Goal: Navigation & Orientation: Find specific page/section

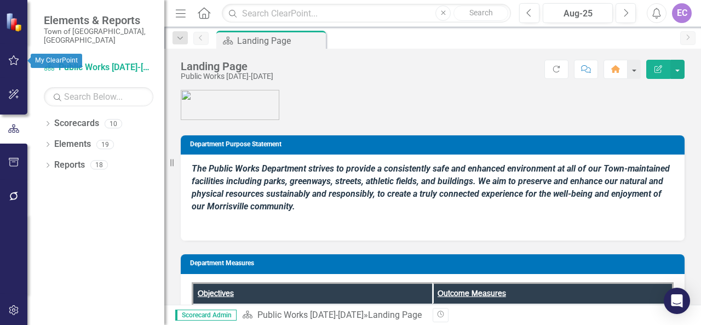
click at [11, 61] on icon "button" at bounding box center [14, 60] width 10 height 10
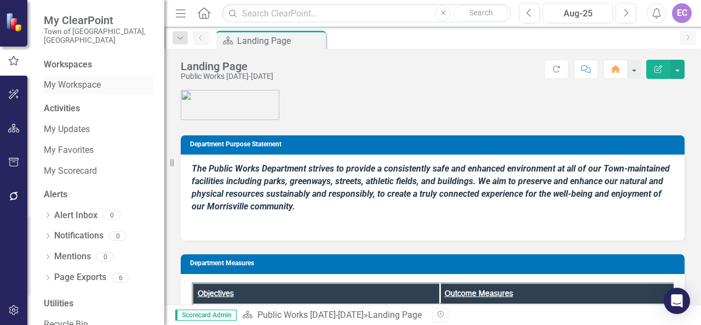
click at [78, 79] on link "My Workspace" at bounding box center [99, 85] width 110 height 13
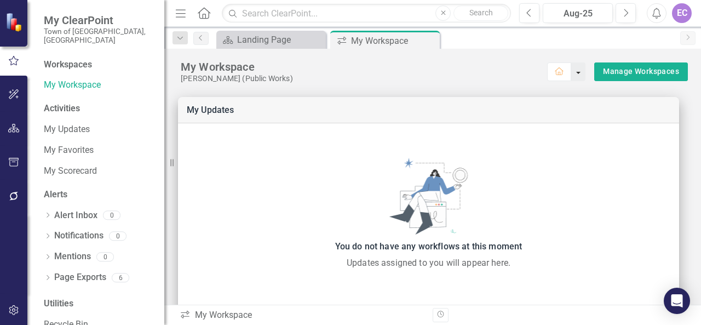
click at [571, 75] on button "button" at bounding box center [578, 71] width 14 height 19
click at [54, 123] on link "My Updates" at bounding box center [99, 129] width 110 height 13
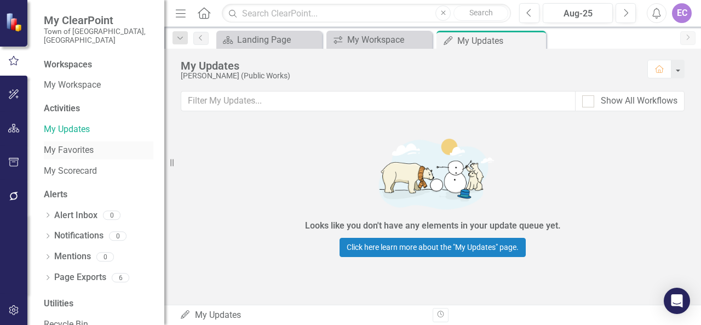
click at [53, 144] on link "My Favorites" at bounding box center [99, 150] width 110 height 13
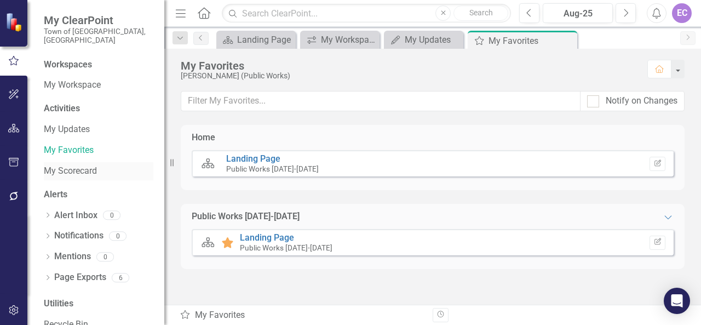
click at [53, 166] on link "My Scorecard" at bounding box center [99, 171] width 110 height 13
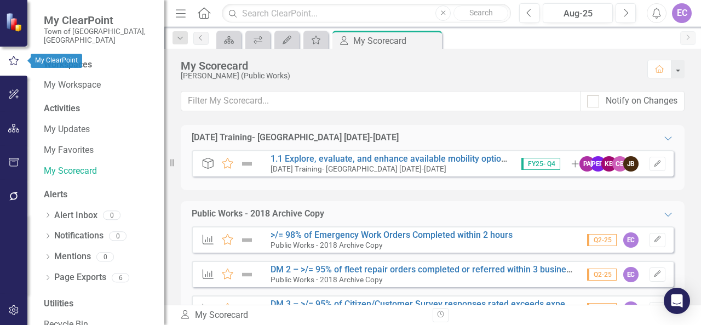
click at [16, 59] on icon "button" at bounding box center [14, 60] width 10 height 9
click at [50, 79] on link "My Workspace" at bounding box center [99, 85] width 110 height 13
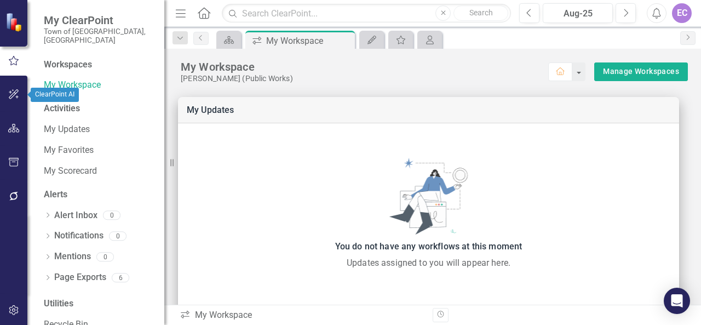
click at [11, 94] on icon "button" at bounding box center [13, 94] width 11 height 9
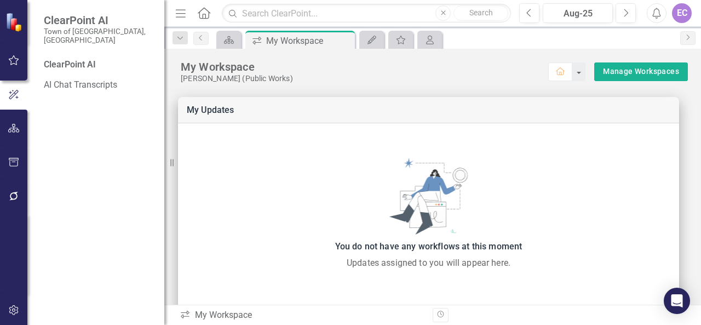
click at [89, 59] on div "ClearPoint AI" at bounding box center [99, 65] width 110 height 13
click at [82, 79] on link "AI Chat Transcripts" at bounding box center [99, 85] width 110 height 13
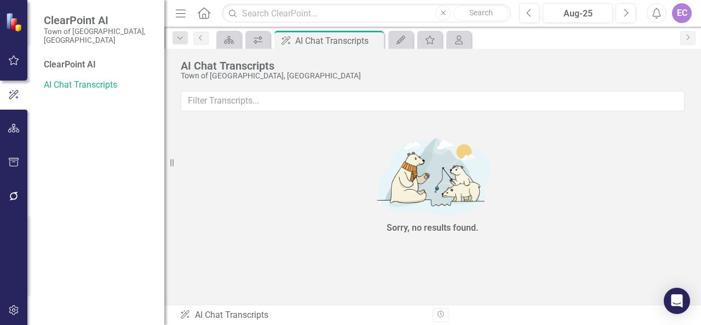
click at [79, 59] on div "ClearPoint AI" at bounding box center [99, 65] width 110 height 13
click at [16, 91] on icon "button" at bounding box center [14, 95] width 12 height 10
drag, startPoint x: 67, startPoint y: 113, endPoint x: 16, endPoint y: 93, distance: 54.8
click at [16, 93] on icon "button" at bounding box center [14, 95] width 12 height 10
click at [14, 128] on icon "button" at bounding box center [13, 128] width 11 height 9
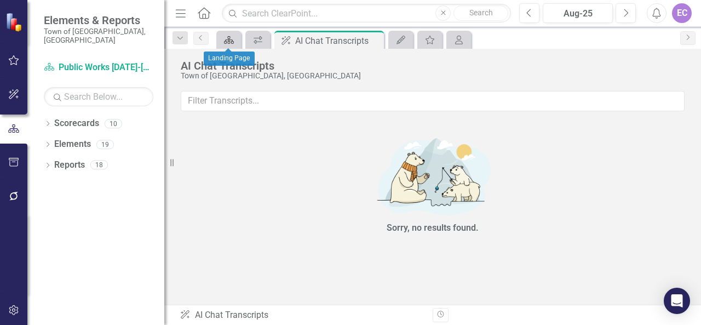
click at [229, 40] on icon "Scorecard" at bounding box center [228, 40] width 11 height 9
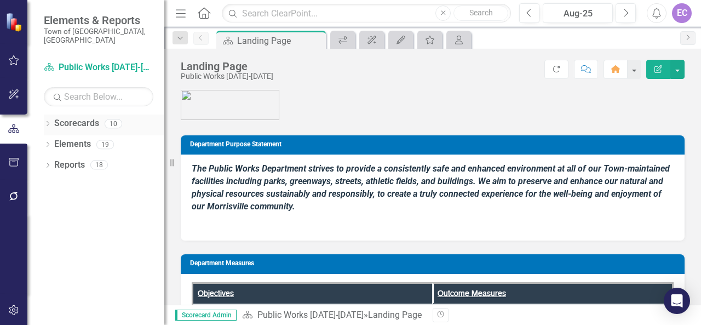
click at [79, 117] on link "Scorecards" at bounding box center [76, 123] width 45 height 13
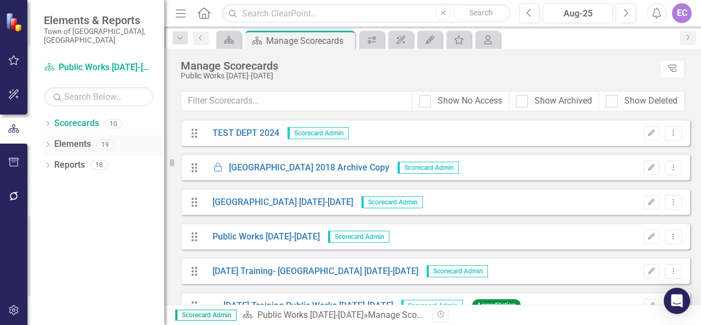
click at [62, 138] on link "Elements" at bounding box center [72, 144] width 37 height 13
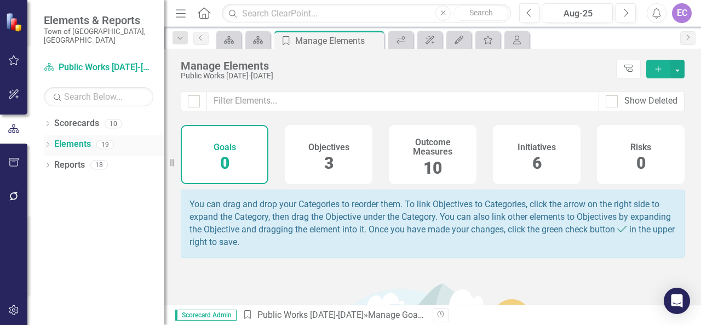
click at [47, 141] on div "Dropdown" at bounding box center [48, 145] width 8 height 9
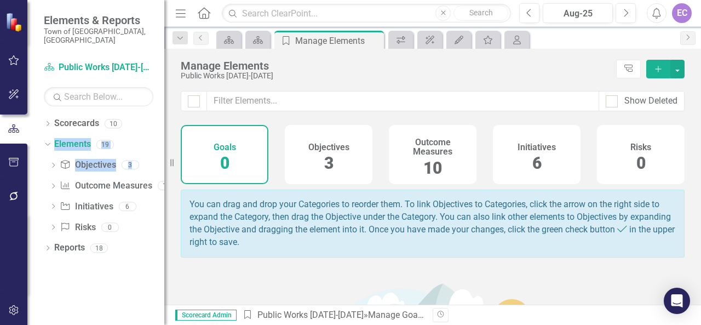
drag, startPoint x: 47, startPoint y: 132, endPoint x: 34, endPoint y: 180, distance: 49.9
click at [34, 180] on div "Dropdown Scorecards 10 TEST DEPT 2024 Locked [GEOGRAPHIC_DATA] 2018 Archive Cop…" at bounding box center [95, 219] width 137 height 210
click at [59, 198] on div "Dropdown Initiative Initiatives 6" at bounding box center [106, 208] width 115 height 21
click at [54, 204] on icon "Dropdown" at bounding box center [53, 207] width 8 height 6
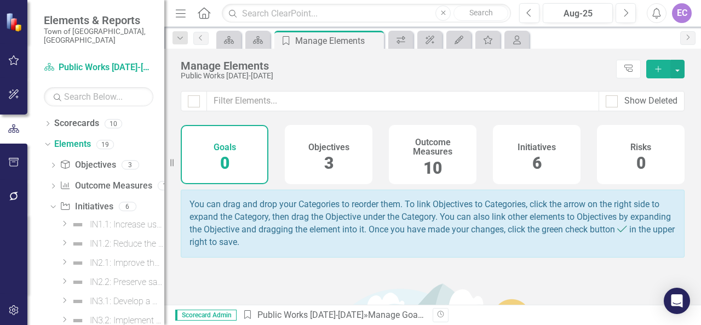
click at [657, 8] on icon "Alerts" at bounding box center [655, 13] width 11 height 11
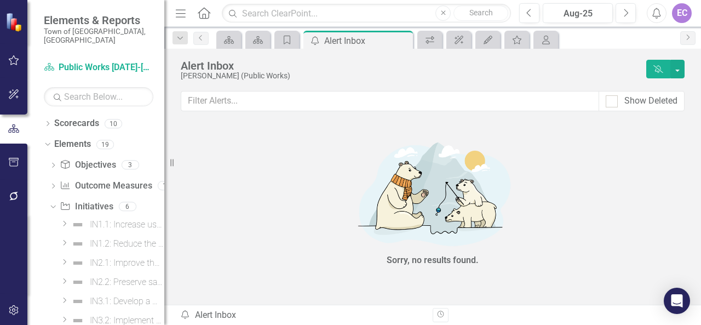
click at [687, 16] on div "EC" at bounding box center [682, 13] width 20 height 20
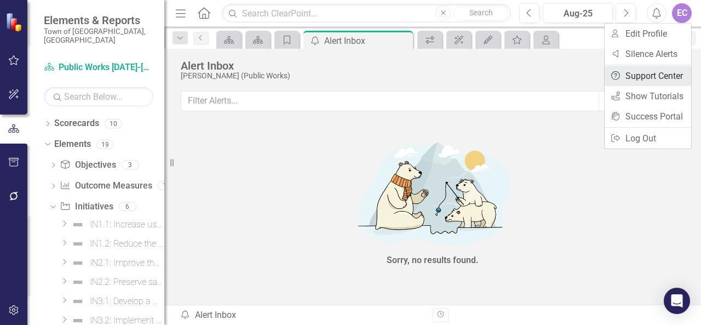
click at [666, 72] on link "Help Support Center" at bounding box center [647, 76] width 87 height 20
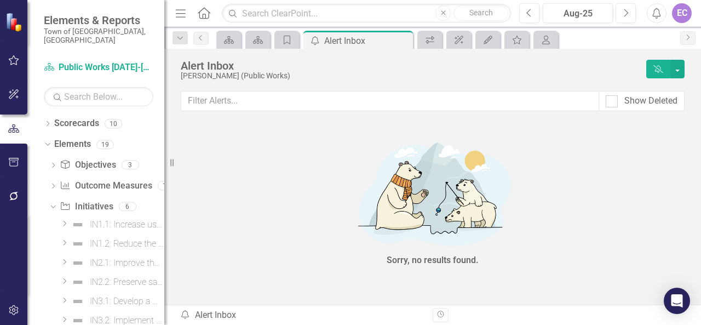
click at [682, 15] on div "EC" at bounding box center [682, 13] width 20 height 20
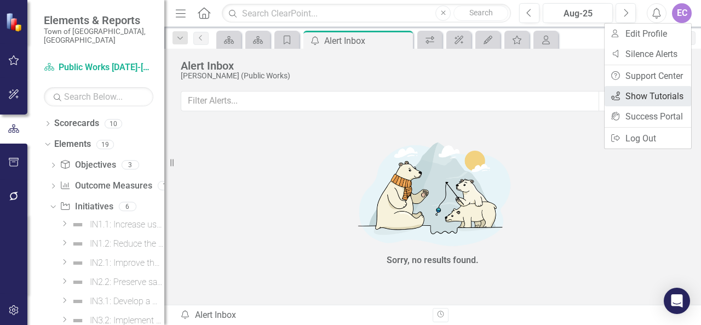
click at [656, 88] on link "icon.tutorial Show Tutorials" at bounding box center [647, 96] width 87 height 20
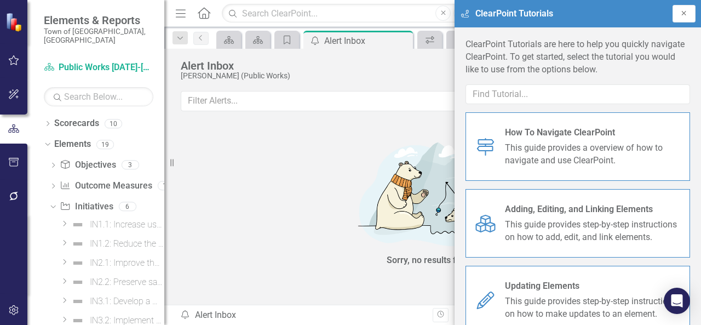
click at [685, 8] on button "Close" at bounding box center [683, 14] width 23 height 18
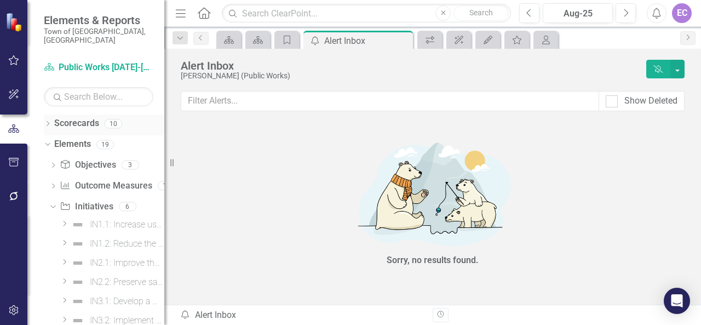
click at [96, 117] on link "Scorecards" at bounding box center [76, 123] width 45 height 13
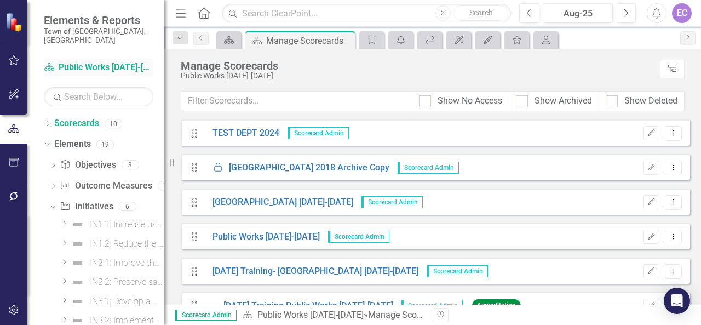
click at [69, 61] on link "Scorecard Public Works [DATE]-[DATE]" at bounding box center [99, 67] width 110 height 13
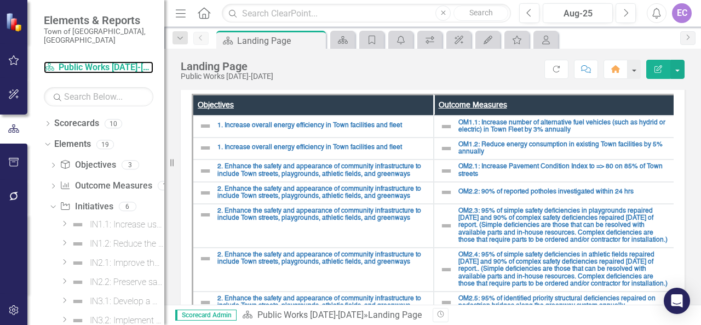
scroll to position [377, 0]
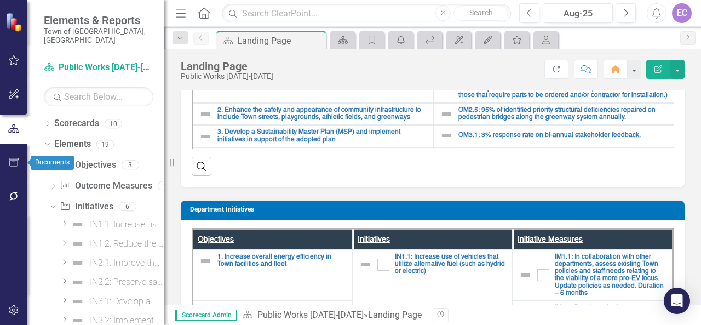
click at [15, 161] on icon "button" at bounding box center [13, 162] width 11 height 9
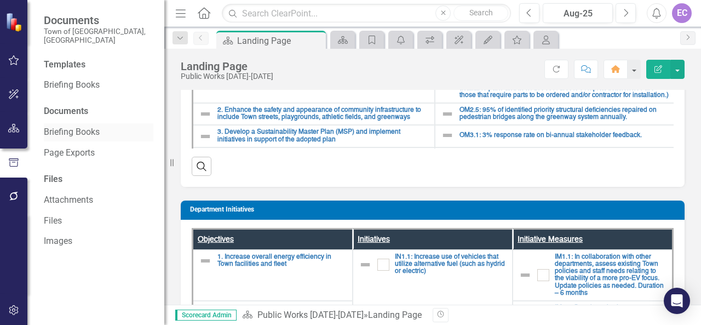
click at [88, 126] on link "Briefing Books" at bounding box center [99, 132] width 110 height 13
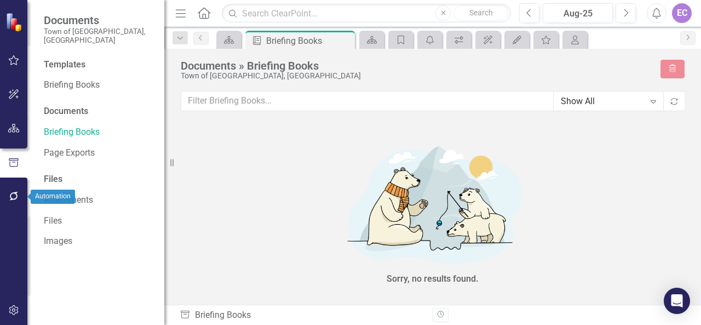
click at [14, 195] on icon "button" at bounding box center [13, 196] width 11 height 9
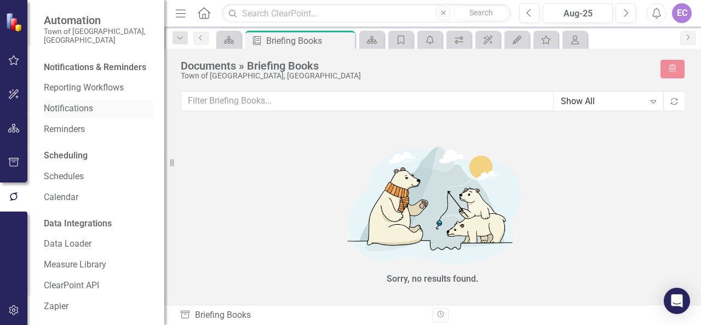
click at [72, 109] on link "Notifications" at bounding box center [99, 108] width 110 height 13
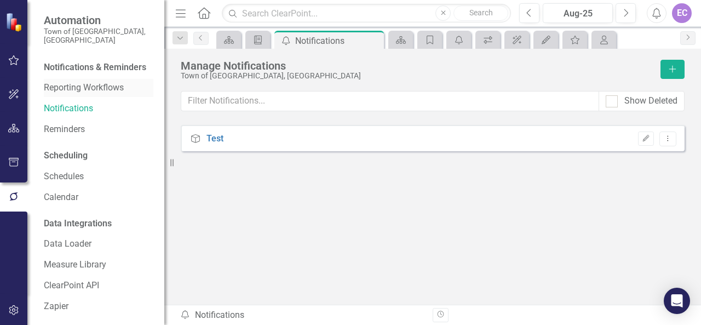
click at [80, 88] on link "Reporting Workflows" at bounding box center [99, 88] width 110 height 13
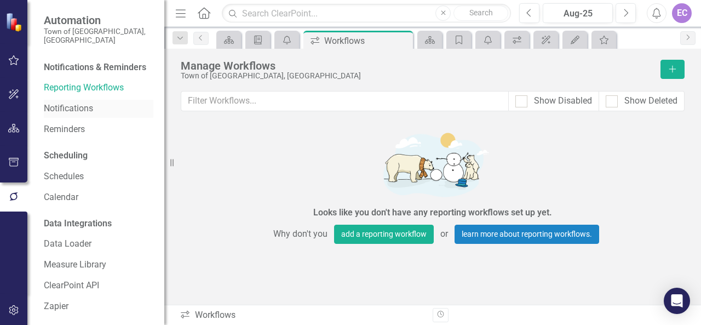
click at [61, 115] on link "Notifications" at bounding box center [99, 108] width 110 height 13
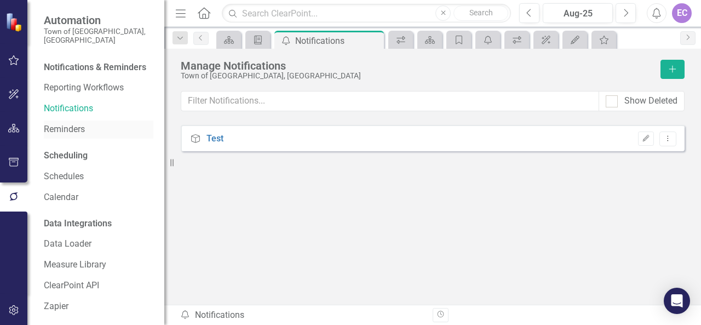
click at [60, 131] on link "Reminders" at bounding box center [99, 129] width 110 height 13
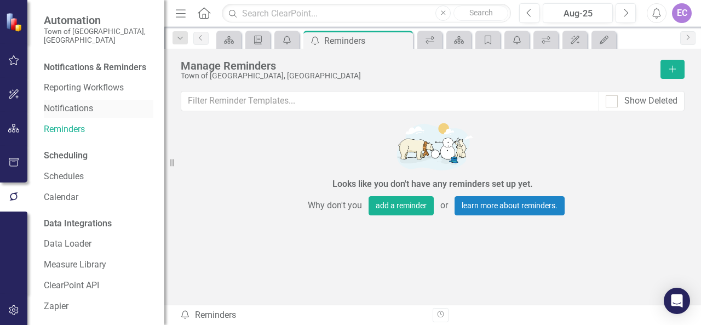
click at [70, 112] on link "Notifications" at bounding box center [99, 108] width 110 height 13
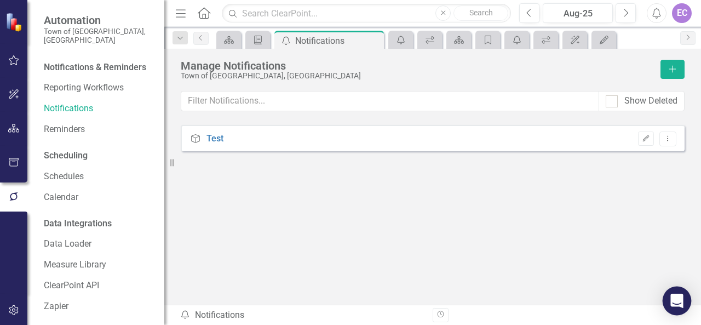
click at [673, 300] on icon "Open Intercom Messenger" at bounding box center [676, 300] width 13 height 14
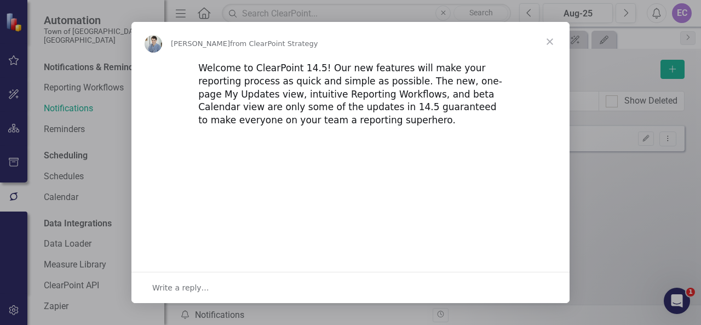
click at [548, 43] on span "Close" at bounding box center [549, 41] width 39 height 39
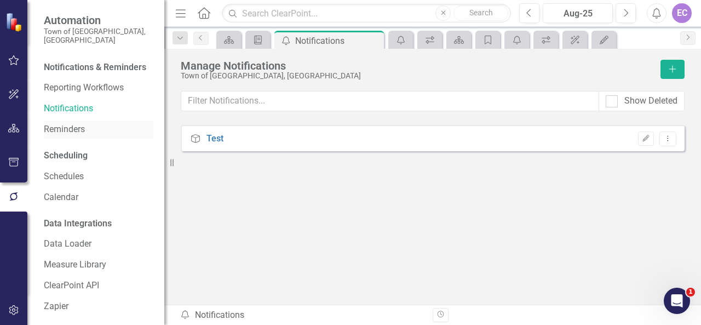
click at [70, 136] on link "Reminders" at bounding box center [99, 129] width 110 height 13
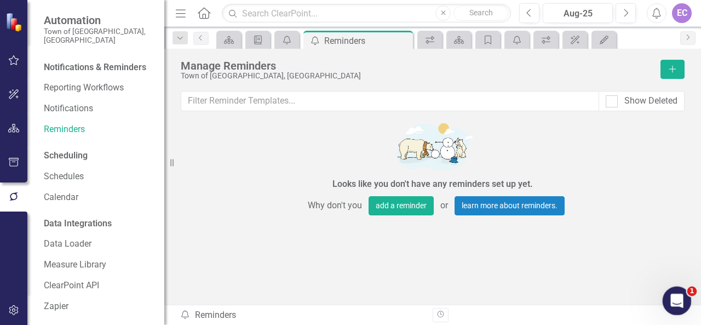
click at [665, 301] on div "Open Intercom Messenger" at bounding box center [675, 299] width 36 height 36
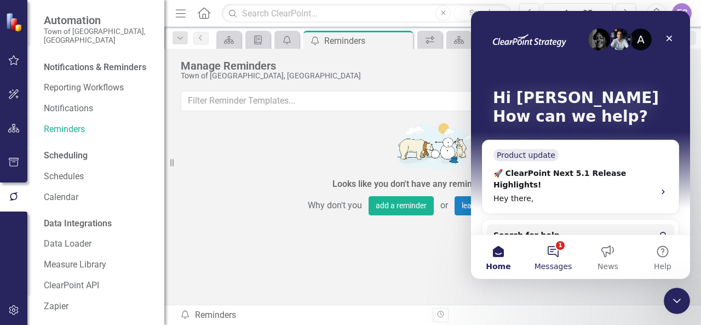
click at [552, 256] on button "1 Messages" at bounding box center [553, 257] width 55 height 44
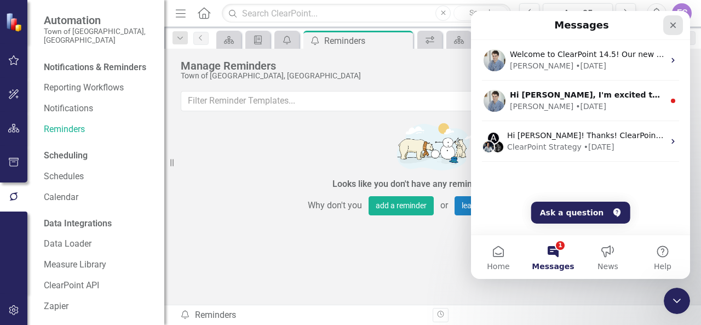
click at [672, 24] on icon "Close" at bounding box center [673, 25] width 6 height 6
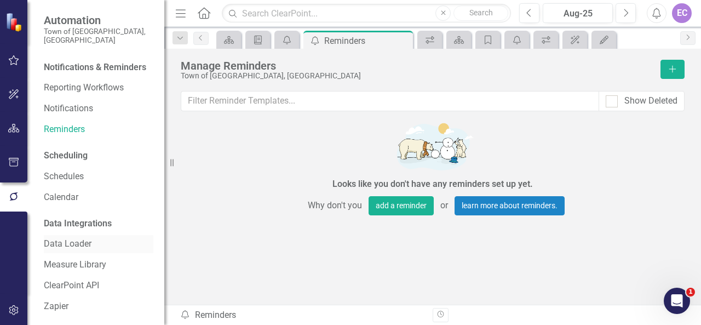
click at [80, 246] on link "Data Loader" at bounding box center [99, 244] width 110 height 13
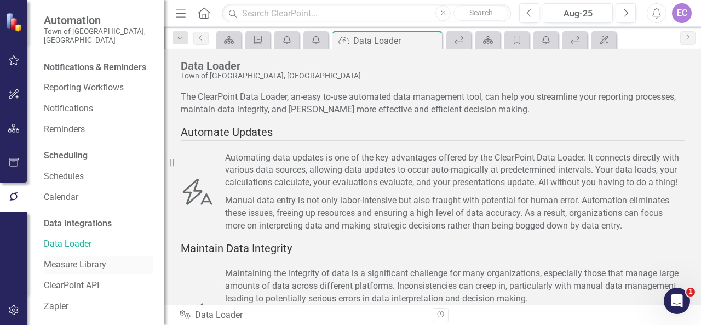
click at [61, 267] on link "Measure Library" at bounding box center [99, 264] width 110 height 13
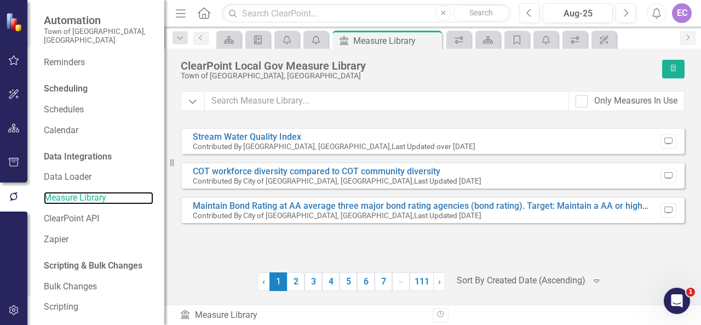
scroll to position [80, 0]
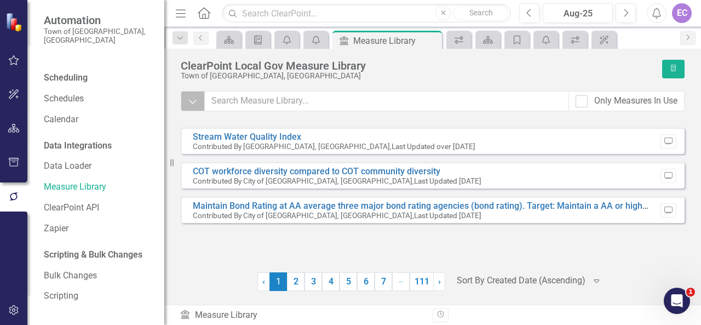
click at [191, 100] on icon "Dropdown" at bounding box center [193, 101] width 10 height 11
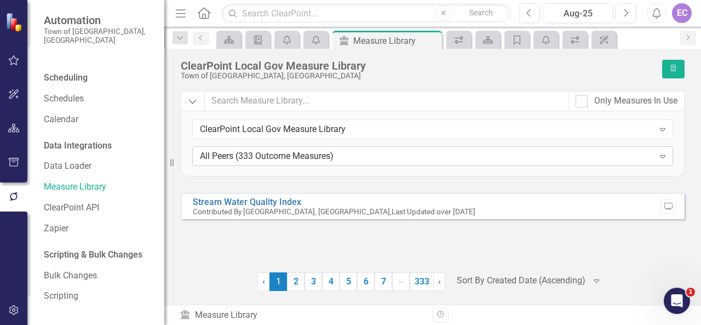
click at [207, 154] on div "All Peers (333 Outcome Measures)" at bounding box center [427, 156] width 454 height 13
click at [206, 154] on div "All Peers (333 Outcome Measures)" at bounding box center [427, 156] width 454 height 13
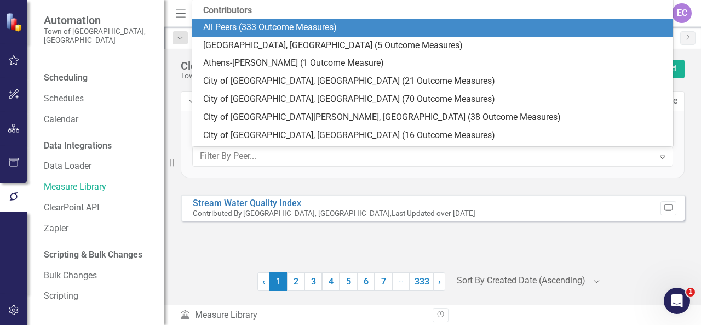
scroll to position [19, 0]
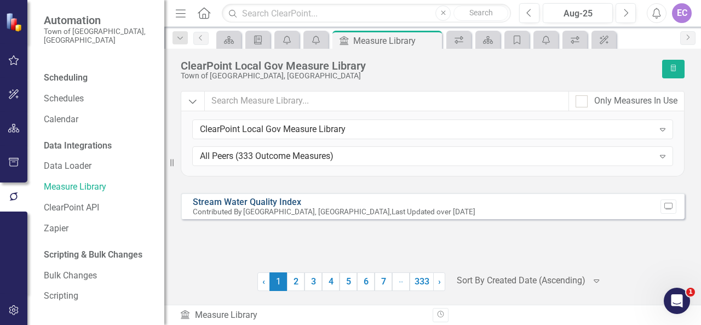
drag, startPoint x: 206, startPoint y: 154, endPoint x: 243, endPoint y: 196, distance: 55.9
click at [228, 158] on div "All Peers (333 Outcome Measures)" at bounding box center [427, 156] width 454 height 13
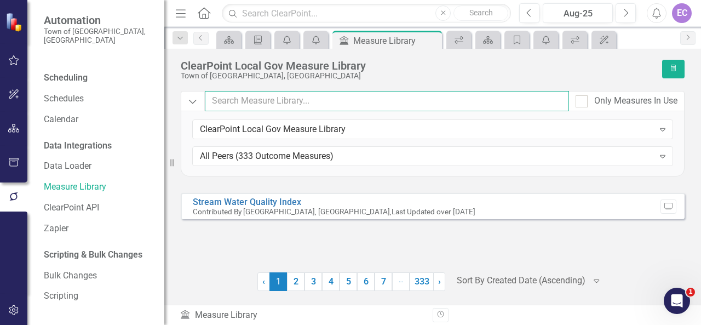
click at [267, 99] on input "text" at bounding box center [387, 101] width 365 height 20
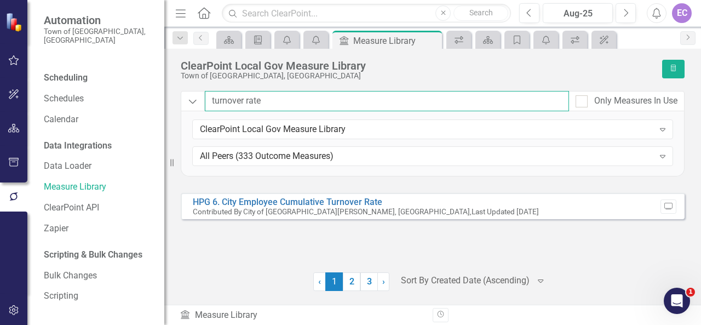
type input "turnover rate"
click at [353, 281] on link "2" at bounding box center [352, 281] width 18 height 19
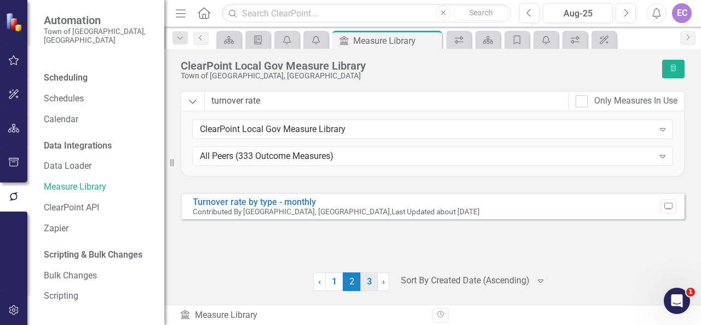
click at [367, 280] on link "3" at bounding box center [369, 281] width 18 height 19
click at [338, 287] on link "1" at bounding box center [334, 281] width 18 height 19
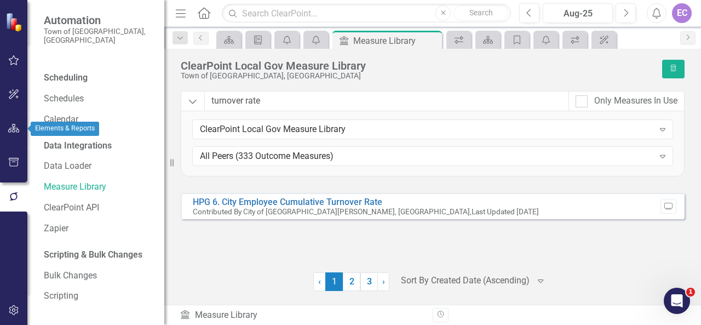
click at [14, 129] on icon "button" at bounding box center [13, 128] width 11 height 9
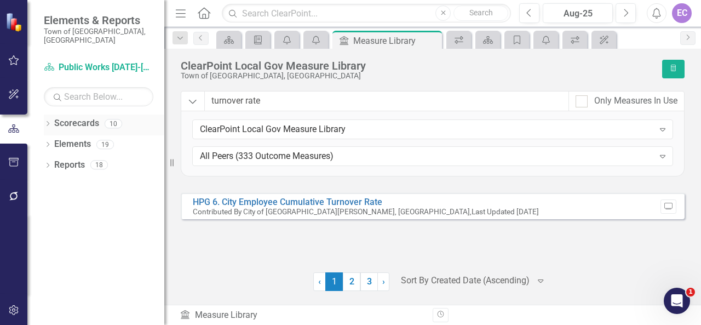
click at [49, 121] on icon at bounding box center [48, 123] width 3 height 5
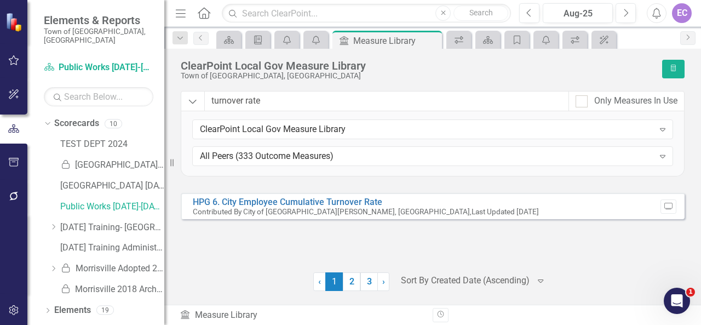
click at [50, 141] on div "TEST DEPT 2024 Locked [GEOGRAPHIC_DATA] 2018 Archive Copy [GEOGRAPHIC_DATA] [DA…" at bounding box center [106, 218] width 115 height 166
click at [12, 66] on button "button" at bounding box center [14, 60] width 25 height 23
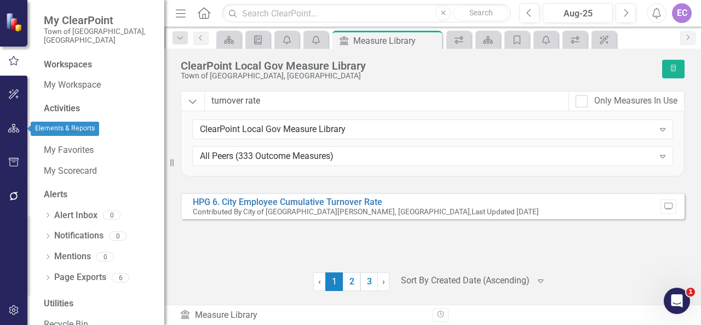
click at [9, 124] on icon "button" at bounding box center [13, 128] width 11 height 9
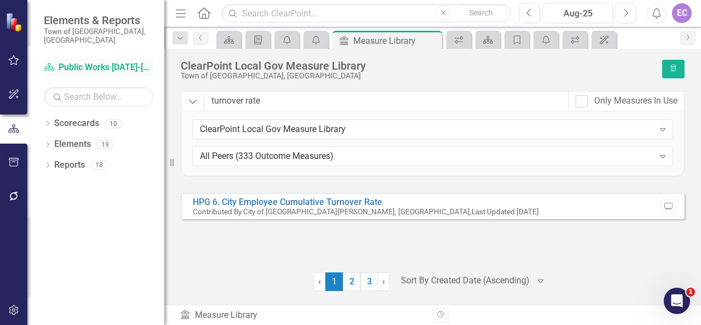
click at [87, 61] on link "Scorecard Public Works [DATE]-[DATE]" at bounding box center [99, 67] width 110 height 13
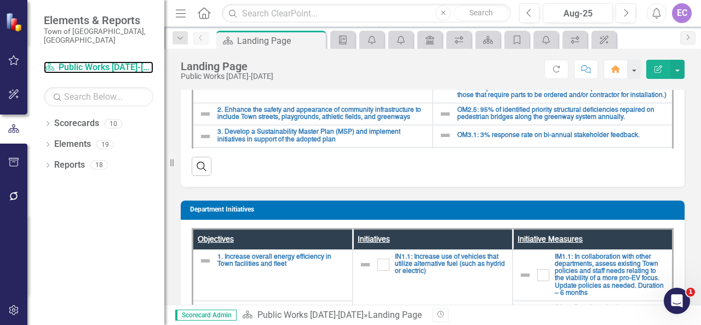
scroll to position [188, 0]
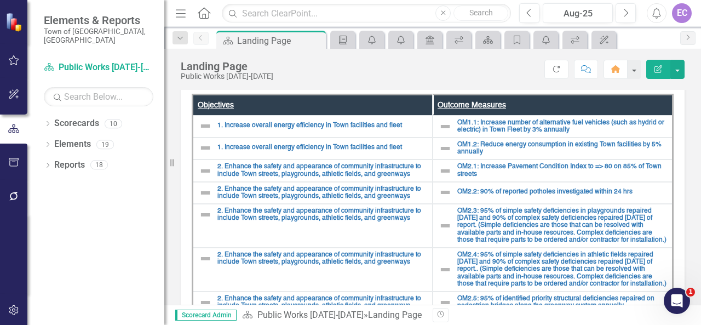
click at [491, 101] on th "Outcome Measures" at bounding box center [553, 104] width 240 height 21
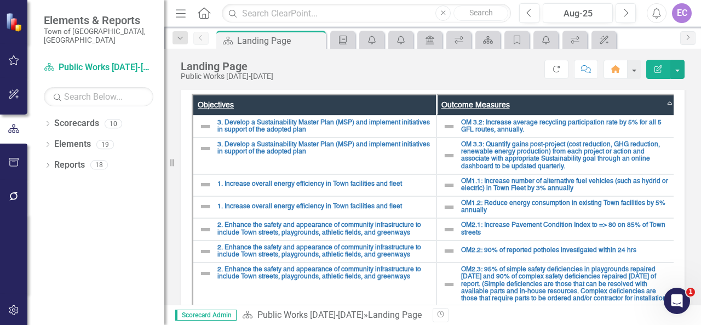
click at [491, 101] on th "Outcome Measures Sort Ascending" at bounding box center [558, 104] width 244 height 21
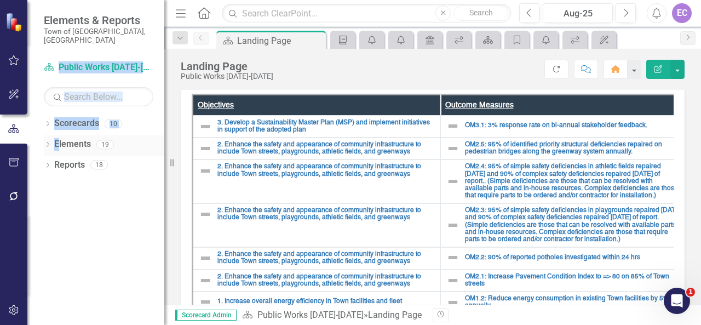
drag, startPoint x: 42, startPoint y: 67, endPoint x: 60, endPoint y: 129, distance: 65.0
click at [60, 129] on div "Scorecard Public Works [DATE]-[DATE] Search Dropdown Scorecards 10 TEST DEPT 20…" at bounding box center [95, 192] width 137 height 266
click at [49, 142] on icon at bounding box center [48, 144] width 3 height 5
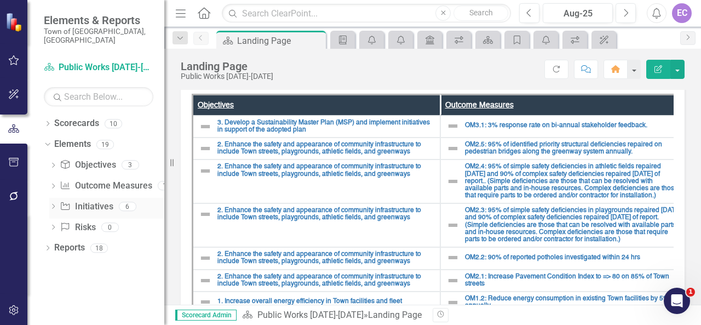
click at [80, 200] on link "Initiative Initiatives" at bounding box center [86, 206] width 53 height 13
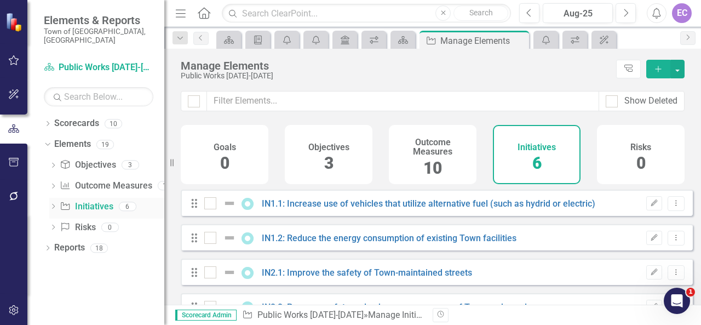
checkbox input "false"
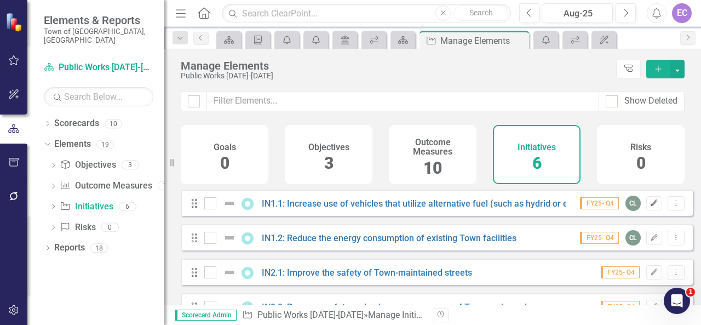
click at [650, 206] on icon "Edit" at bounding box center [654, 203] width 8 height 7
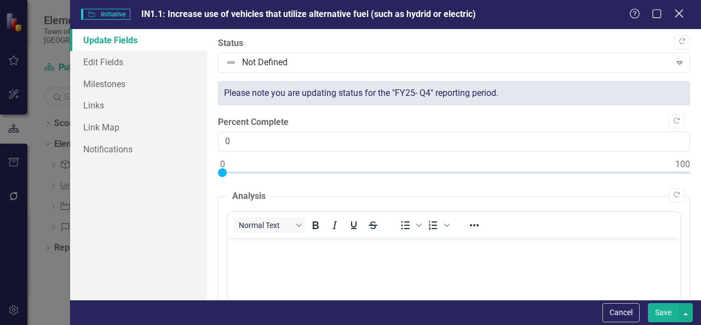
click at [678, 14] on icon "Close" at bounding box center [679, 13] width 14 height 10
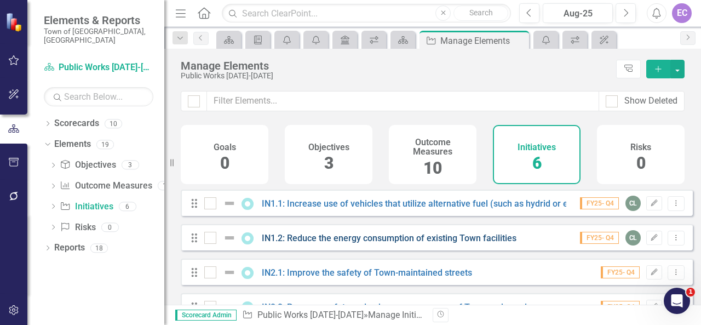
click at [358, 243] on link "IN1.2: Reduce the energy consumption of existing Town facilities" at bounding box center [389, 238] width 255 height 10
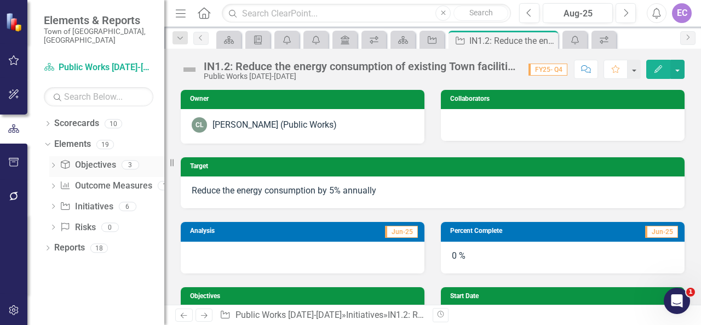
click at [106, 159] on link "Objective Objectives" at bounding box center [88, 165] width 56 height 13
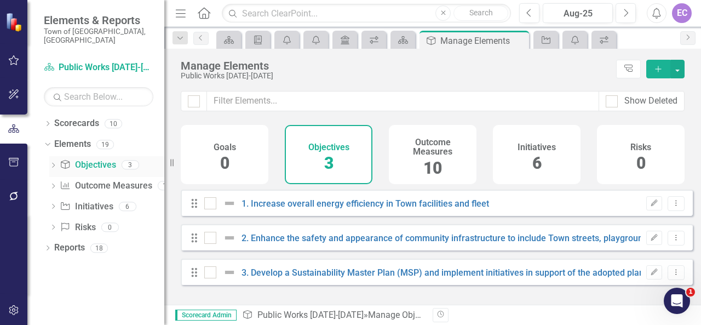
checkbox input "false"
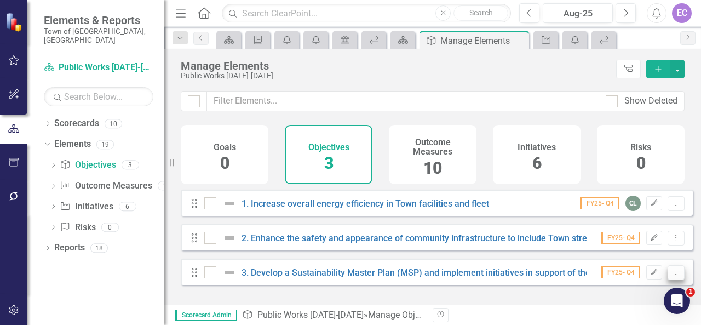
click at [671, 275] on icon "Dropdown Menu" at bounding box center [675, 271] width 9 height 7
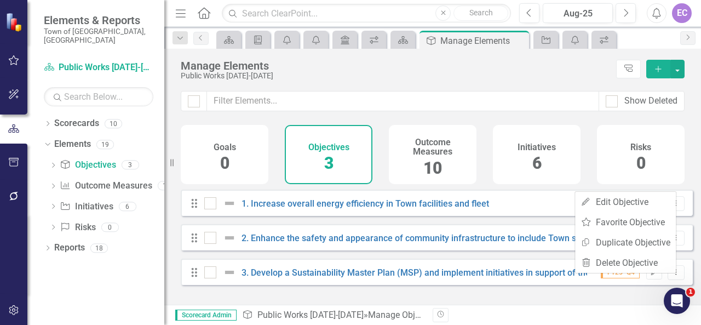
click at [105, 279] on div "Dropdown Scorecards 10 TEST DEPT 2024 Locked [GEOGRAPHIC_DATA] 2018 Archive Cop…" at bounding box center [95, 219] width 137 height 210
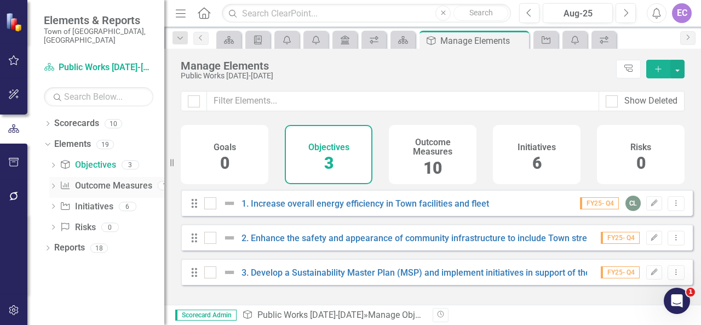
click at [114, 180] on link "Outcome Measure Outcome Measures" at bounding box center [106, 186] width 92 height 13
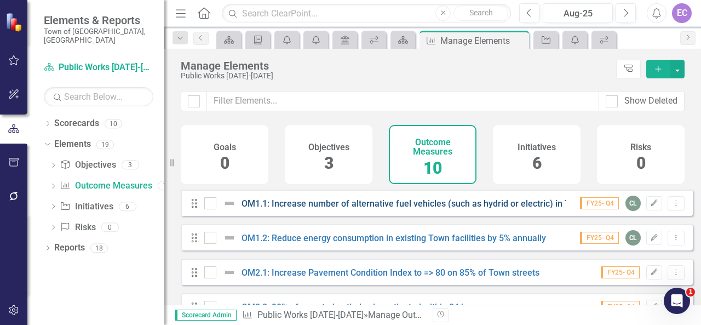
click at [401, 209] on link "OM1.1: Increase number of alternative fuel vehicles (such as hydrid or electric…" at bounding box center [454, 203] width 427 height 10
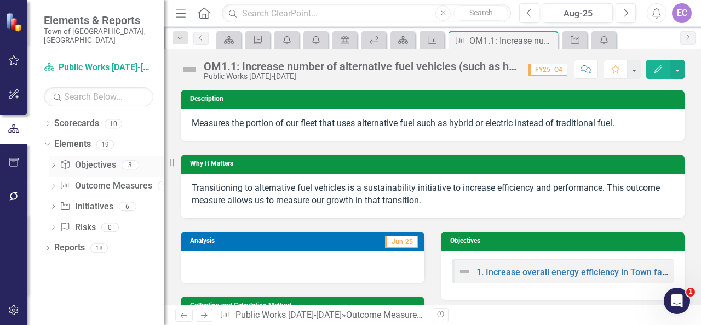
click at [113, 159] on link "Objective Objectives" at bounding box center [88, 165] width 56 height 13
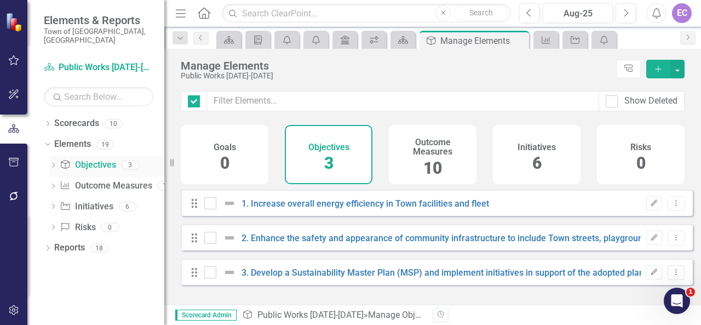
checkbox input "false"
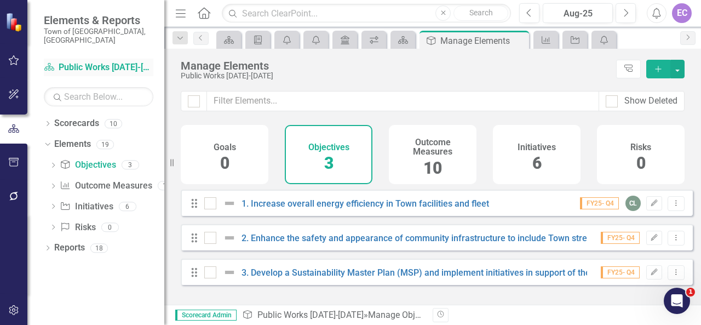
click at [95, 61] on link "Scorecard Public Works [DATE]-[DATE]" at bounding box center [99, 67] width 110 height 13
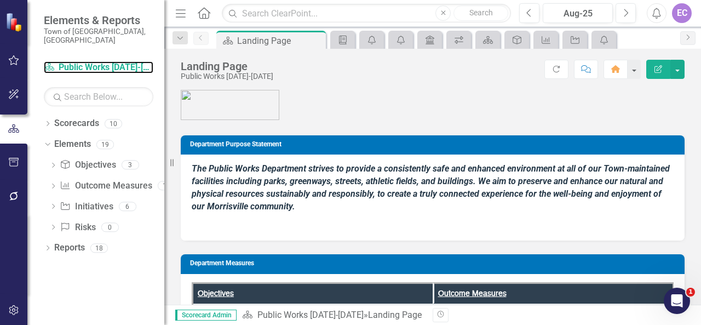
scroll to position [188, 0]
